Goal: Find specific page/section: Find specific page/section

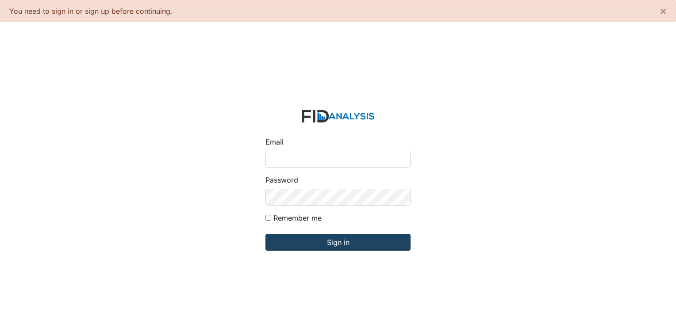
type input "[PERSON_NAME][EMAIL_ADDRESS][DOMAIN_NAME]"
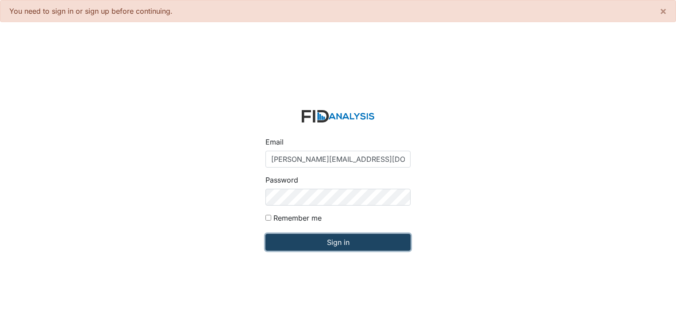
click at [321, 239] on input "Sign in" at bounding box center [337, 242] width 145 height 17
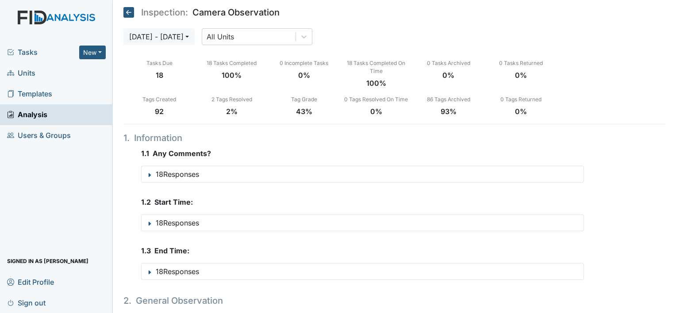
click at [29, 73] on span "Units" at bounding box center [21, 73] width 28 height 14
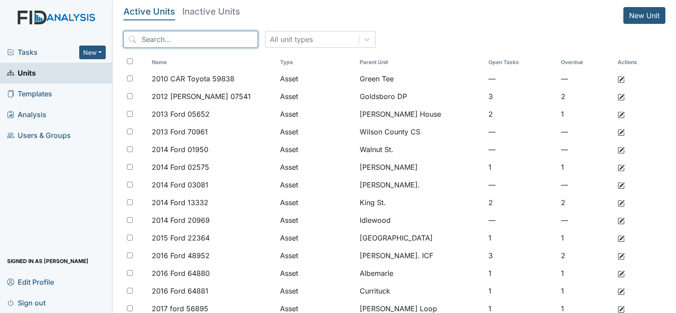
click at [166, 37] on input "search" at bounding box center [190, 39] width 134 height 17
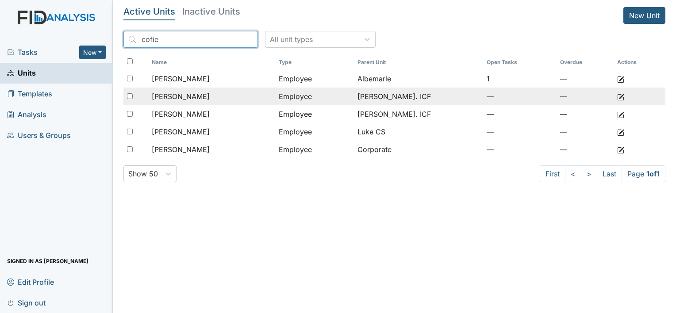
type input "cofie"
click at [195, 93] on span "[PERSON_NAME]" at bounding box center [181, 96] width 58 height 11
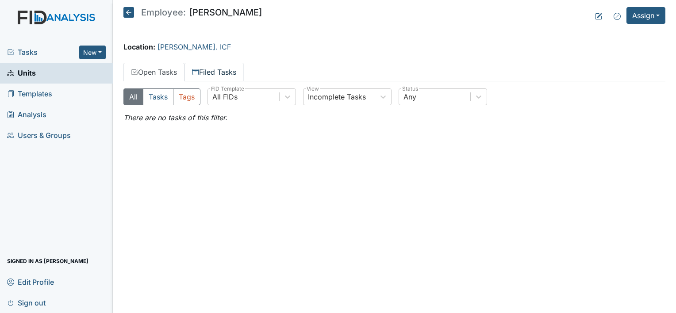
click at [209, 68] on link "Filed Tasks" at bounding box center [213, 72] width 59 height 19
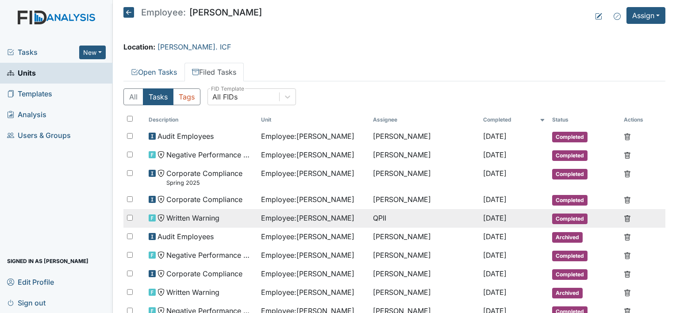
click at [208, 216] on span "Written Warning" at bounding box center [192, 218] width 53 height 11
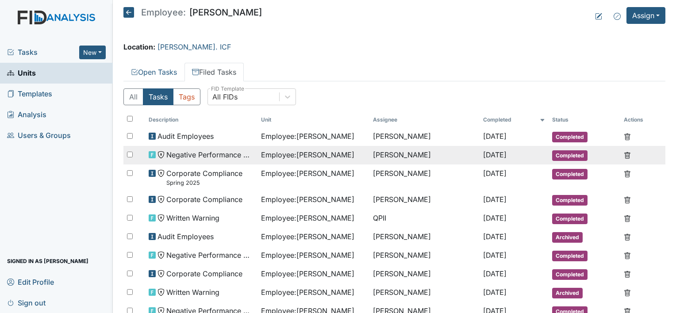
click at [206, 154] on span "Negative Performance Review" at bounding box center [210, 154] width 88 height 11
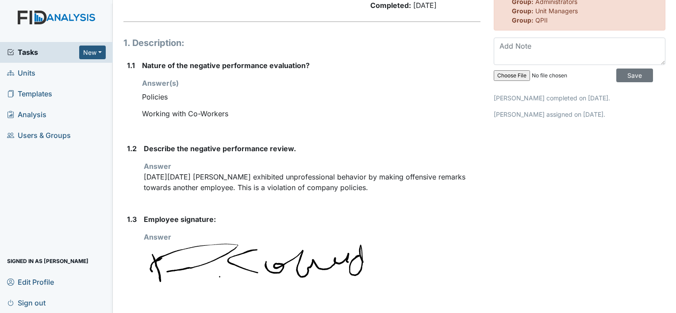
scroll to position [70, 0]
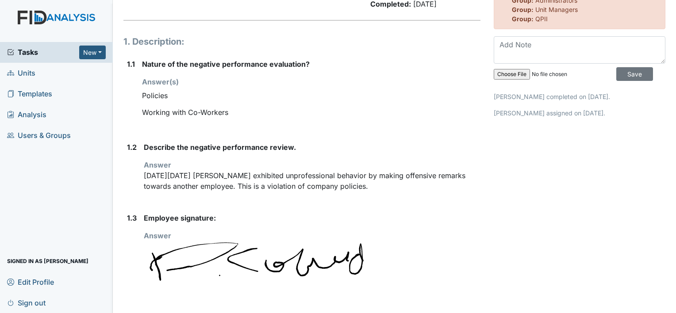
click at [27, 73] on span "Units" at bounding box center [21, 73] width 28 height 14
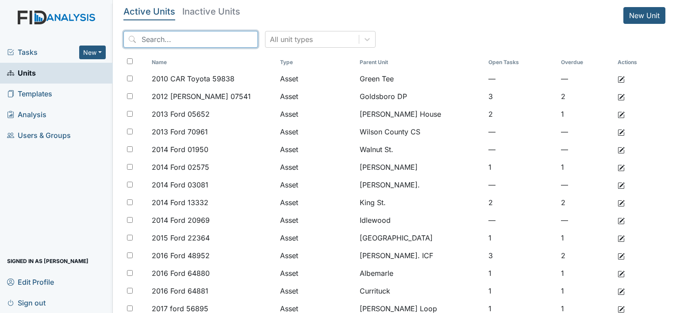
drag, startPoint x: 158, startPoint y: 41, endPoint x: 237, endPoint y: -18, distance: 98.3
click at [237, 0] on html "Tasks New Form Inspection Document Bundle Units Templates Analysis Users & Grou…" at bounding box center [338, 156] width 676 height 313
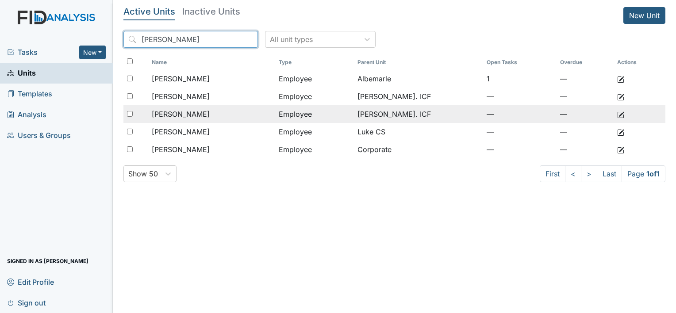
type input "cofield"
click at [203, 116] on span "Cofield, Jasmine" at bounding box center [181, 114] width 58 height 11
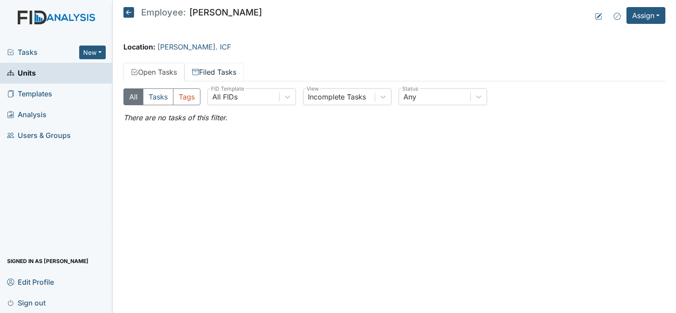
click at [213, 73] on link "Filed Tasks" at bounding box center [213, 72] width 59 height 19
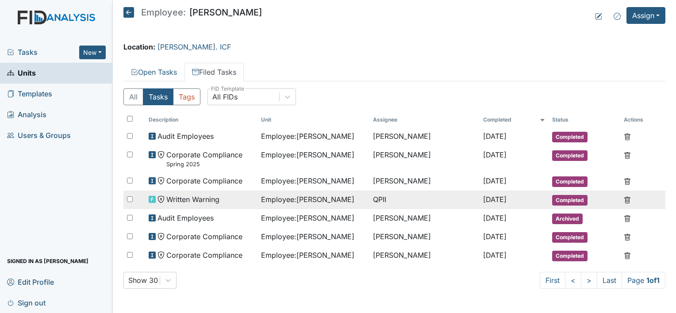
click at [202, 199] on span "Written Warning" at bounding box center [192, 199] width 53 height 11
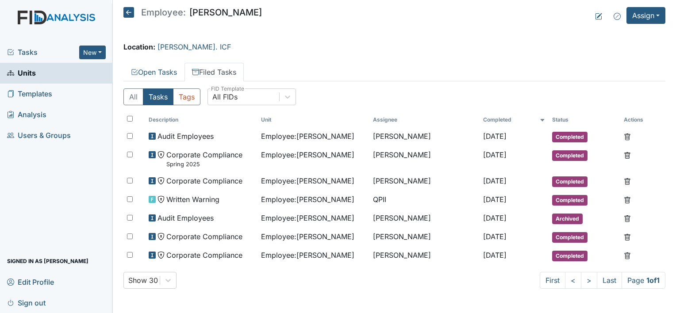
click at [30, 74] on span "Units" at bounding box center [21, 73] width 29 height 14
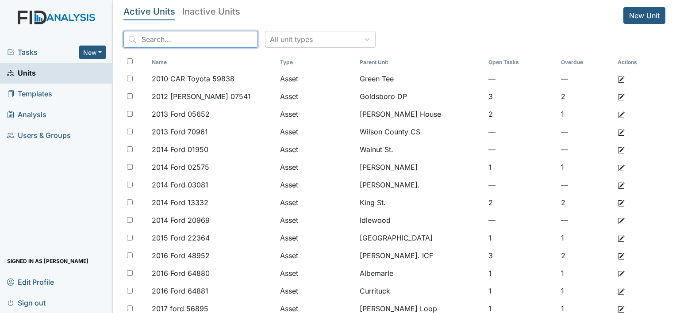
click at [168, 37] on input "search" at bounding box center [190, 39] width 134 height 17
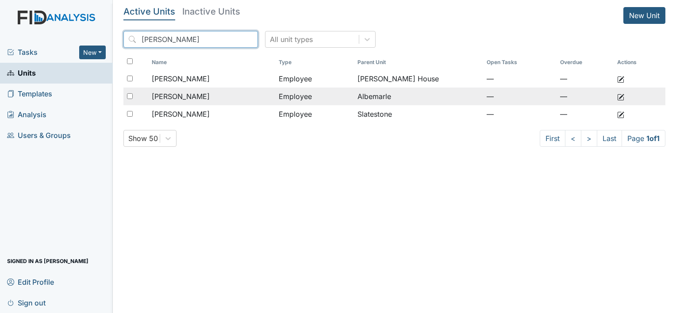
type input "howell"
click at [166, 90] on td "[PERSON_NAME]" at bounding box center [211, 97] width 127 height 18
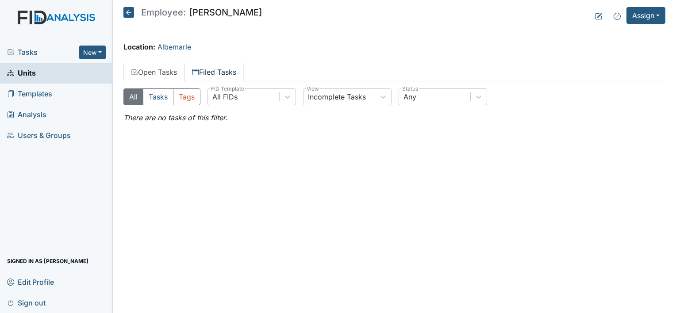
click at [218, 68] on link "Filed Tasks" at bounding box center [213, 72] width 59 height 19
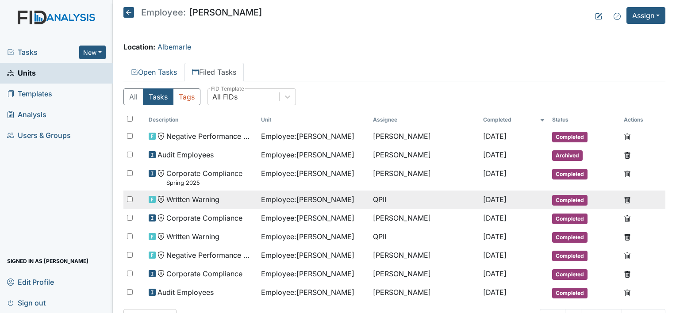
click at [198, 196] on span "Written Warning" at bounding box center [192, 199] width 53 height 11
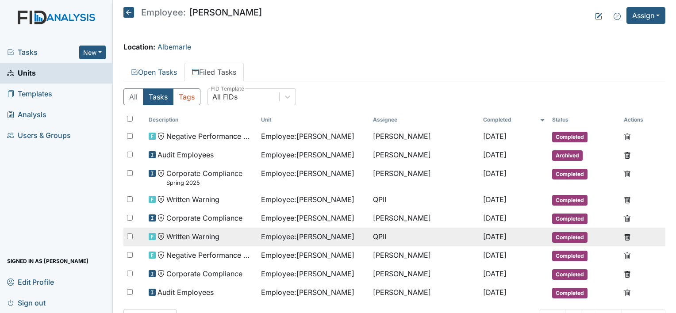
click at [290, 235] on span "Employee : Howell, Izetta" at bounding box center [307, 236] width 93 height 11
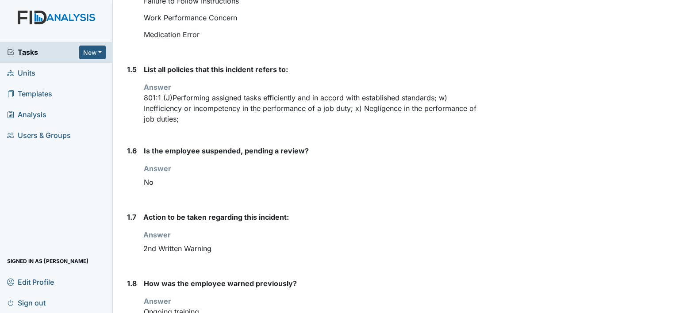
scroll to position [89, 0]
